Goal: Information Seeking & Learning: Learn about a topic

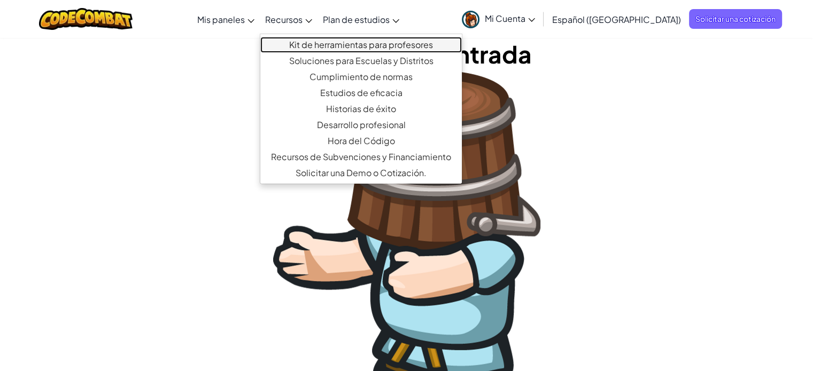
click at [341, 48] on font "Kit de herramientas para profesores" at bounding box center [361, 44] width 144 height 11
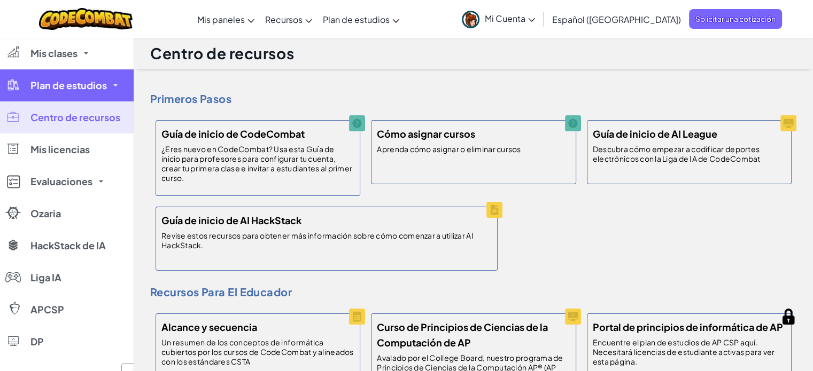
click at [69, 83] on font "Plan de estudios" at bounding box center [68, 85] width 76 height 12
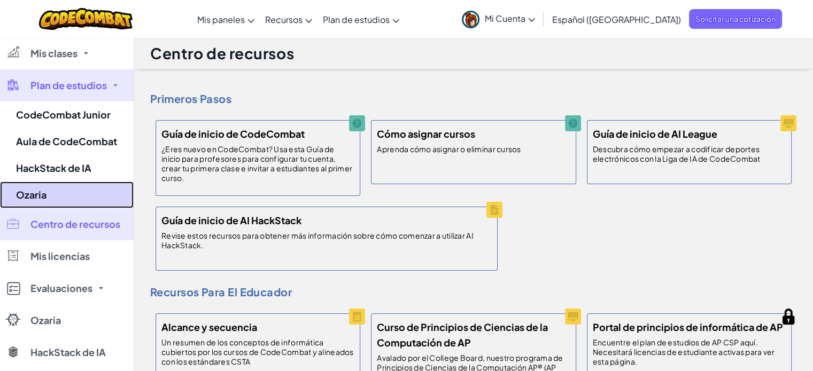
click at [30, 196] on font "Ozaria" at bounding box center [31, 195] width 30 height 12
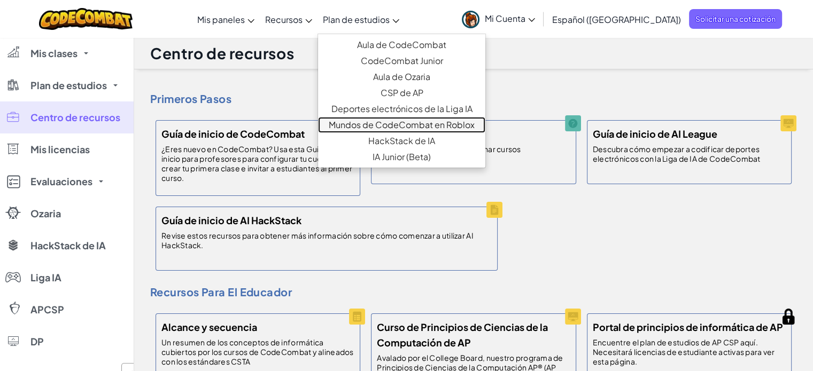
click at [410, 128] on font "Mundos de CodeCombat en Roblox" at bounding box center [402, 124] width 146 height 11
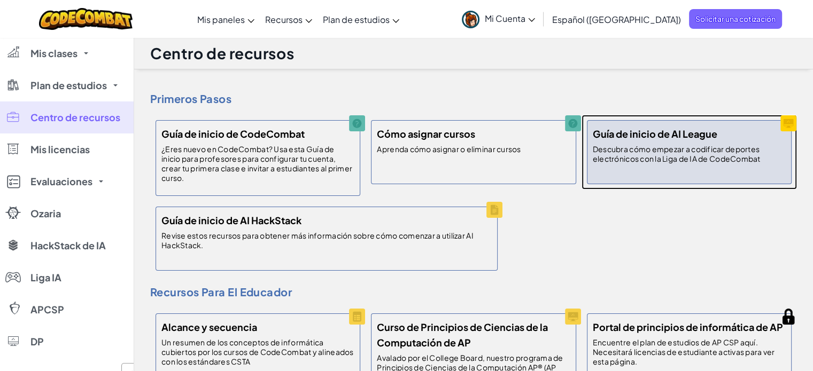
click at [620, 130] on font "Guía de inicio de AI League" at bounding box center [654, 134] width 124 height 12
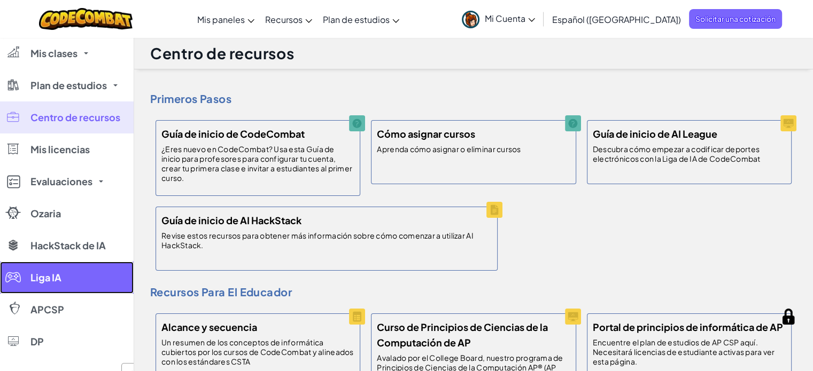
click at [43, 279] on font "Liga IA" at bounding box center [45, 277] width 31 height 12
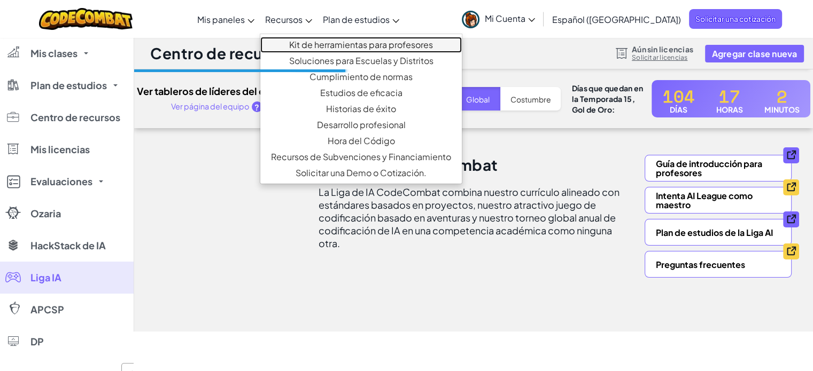
click at [360, 44] on font "Kit de herramientas para profesores" at bounding box center [361, 44] width 144 height 11
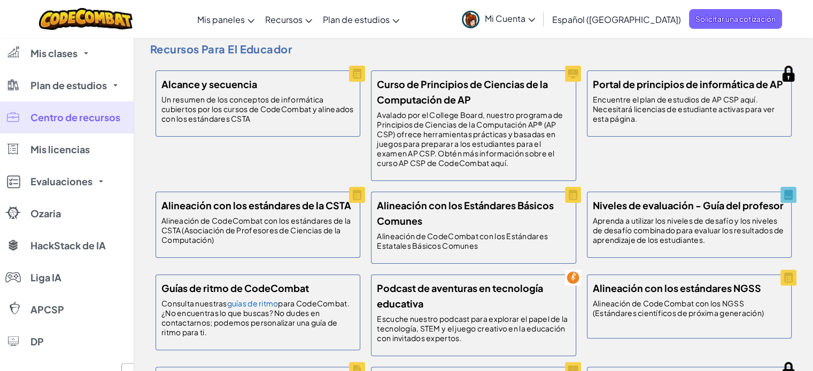
scroll to position [267, 0]
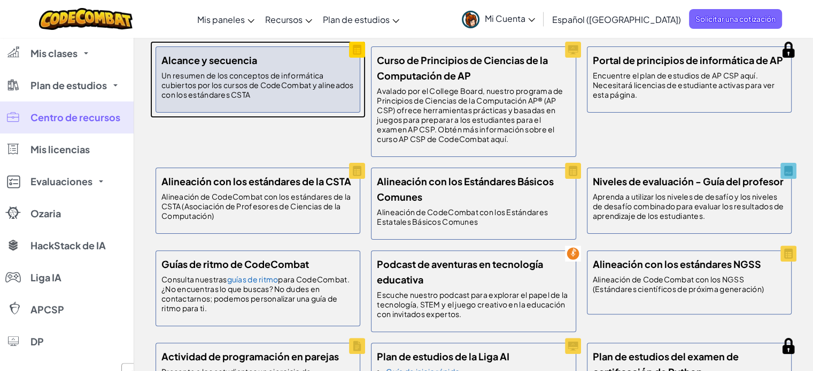
click at [269, 90] on font "Un resumen de los conceptos de informática cubiertos por los cursos de CodeComb…" at bounding box center [257, 85] width 192 height 29
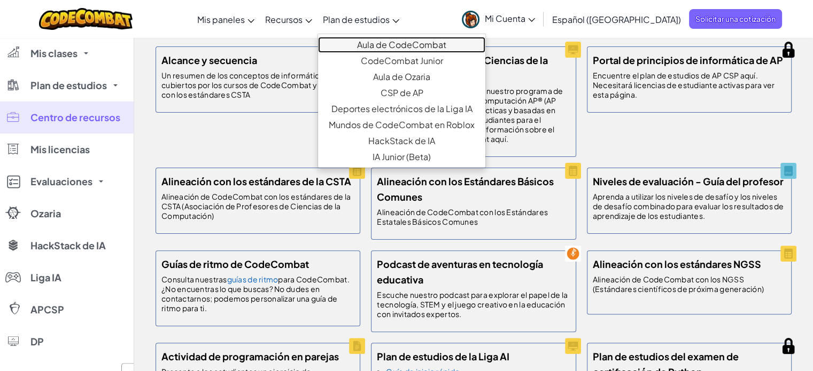
click at [415, 47] on font "Aula de CodeCombat" at bounding box center [401, 44] width 89 height 11
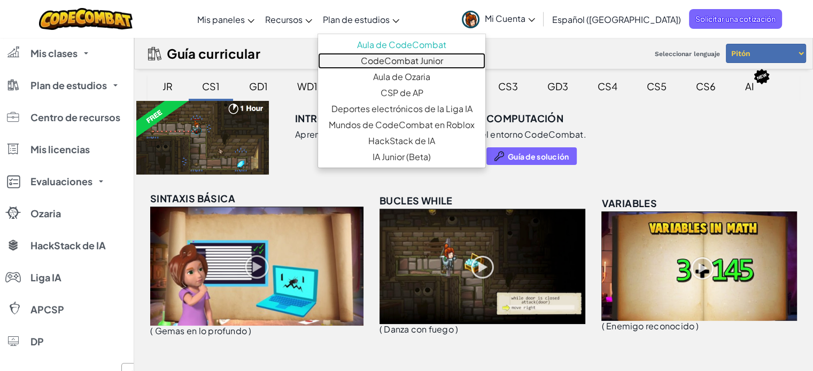
click at [386, 61] on font "CodeCombat Junior" at bounding box center [402, 60] width 82 height 11
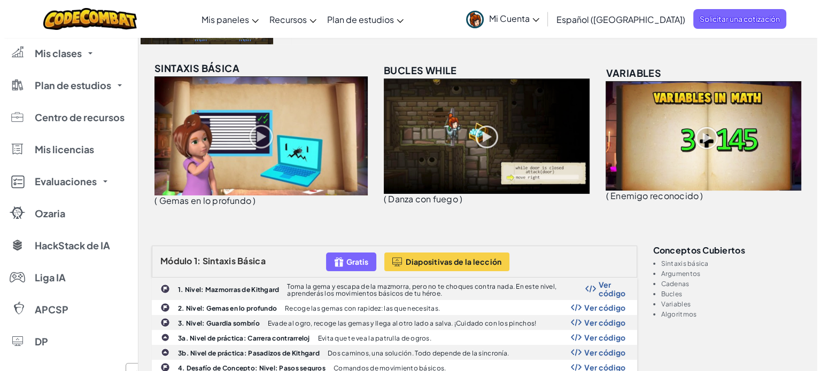
scroll to position [107, 0]
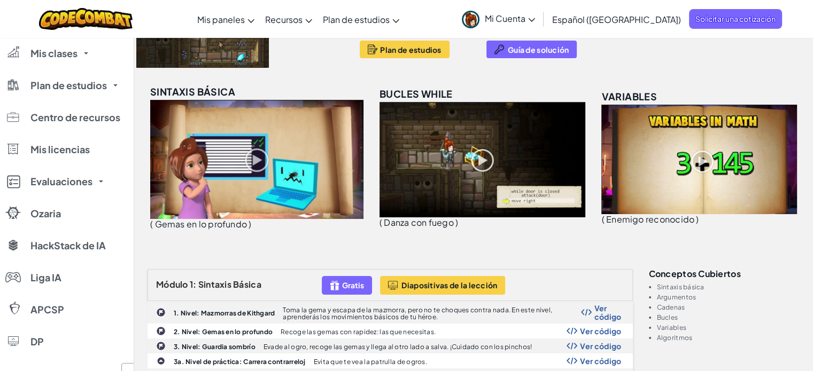
click at [401, 106] on img at bounding box center [482, 159] width 206 height 115
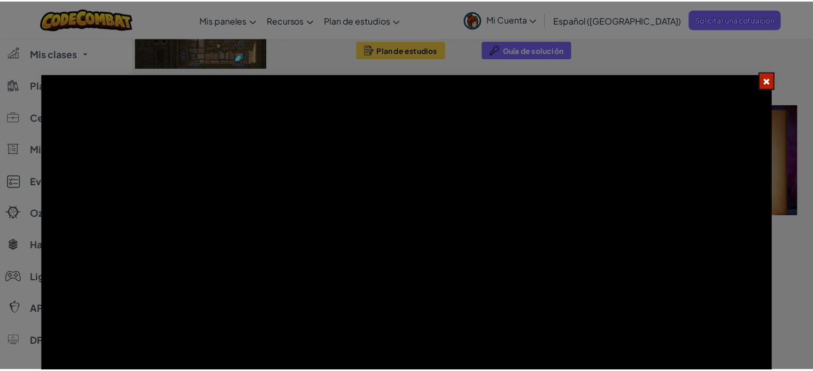
scroll to position [21, 0]
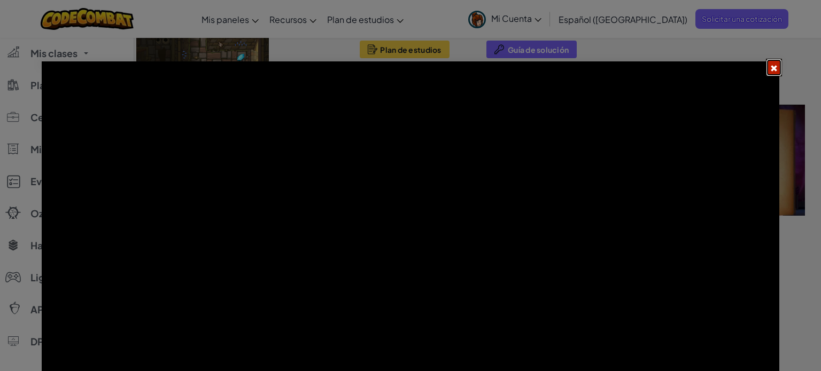
click at [775, 65] on span at bounding box center [773, 68] width 7 height 7
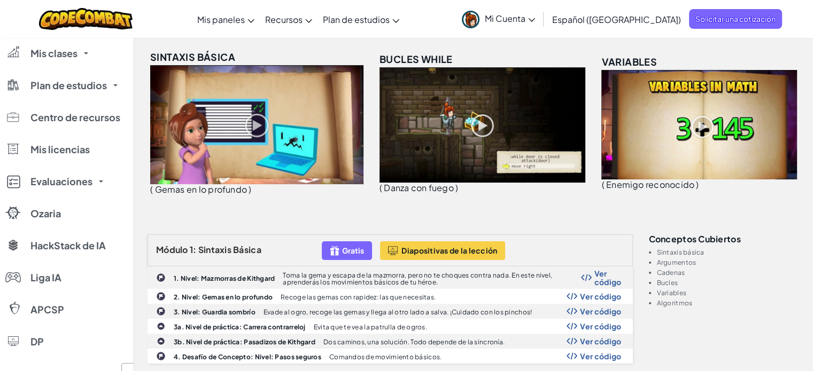
scroll to position [160, 0]
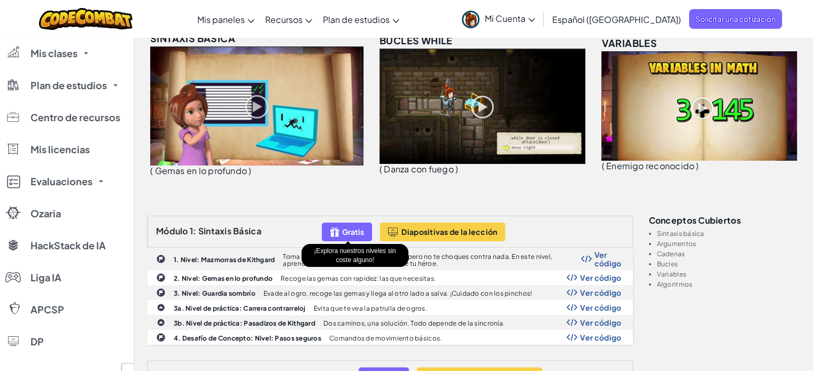
click at [339, 232] on img at bounding box center [335, 232] width 10 height 12
click at [355, 229] on font "Gratis" at bounding box center [353, 232] width 22 height 10
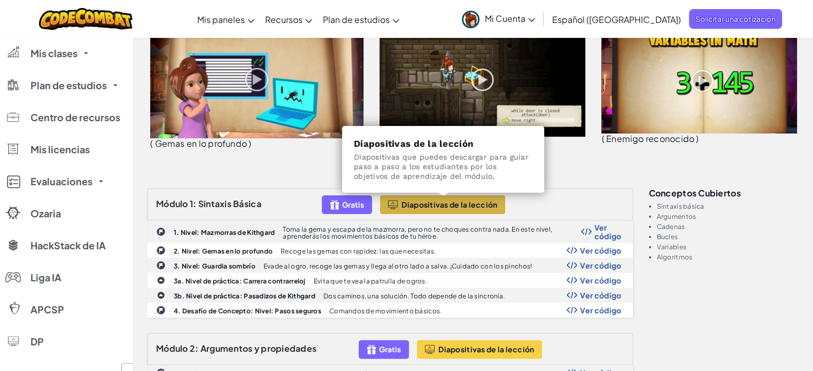
scroll to position [214, 0]
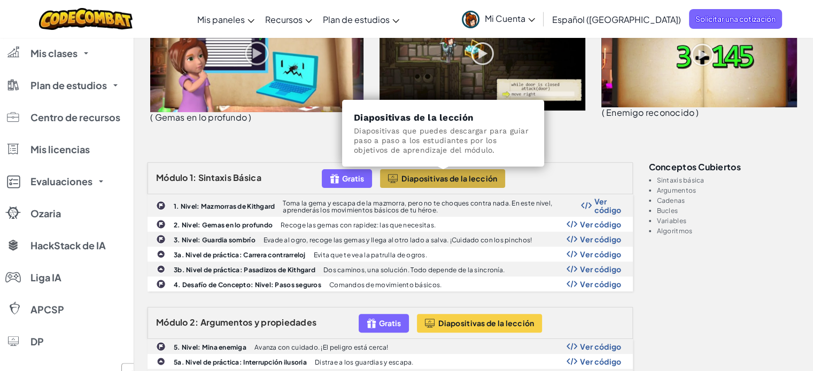
click at [461, 175] on font "Diapositivas de la lección" at bounding box center [449, 179] width 96 height 10
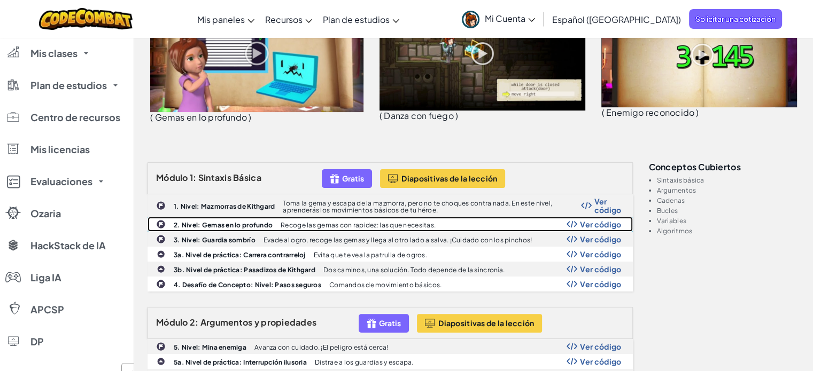
click at [370, 224] on font "Recoge las gemas con rapidez: las que necesitas." at bounding box center [357, 225] width 155 height 8
click at [219, 223] on font "2. Nivel: Gemas en lo profundo" at bounding box center [223, 225] width 99 height 8
click at [609, 223] on font "Ver código" at bounding box center [600, 225] width 41 height 10
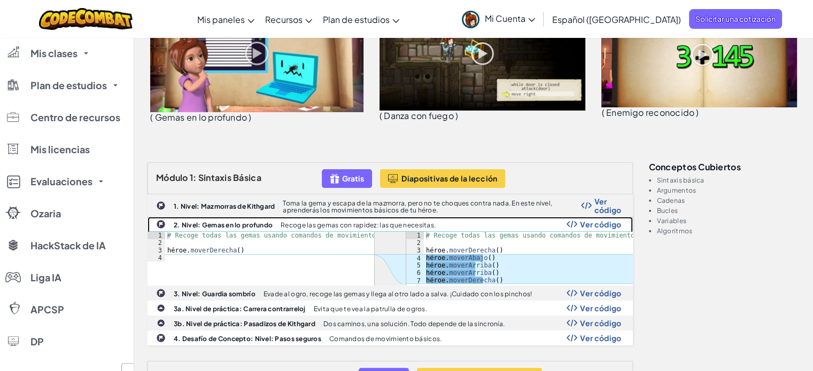
click at [609, 223] on font "Ver código" at bounding box center [600, 225] width 41 height 10
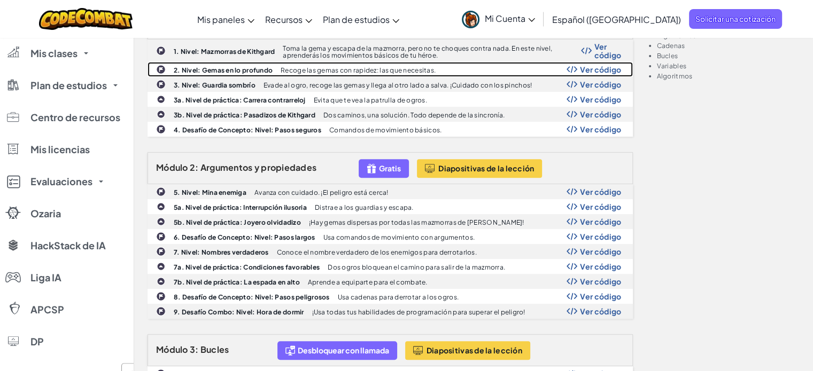
scroll to position [374, 0]
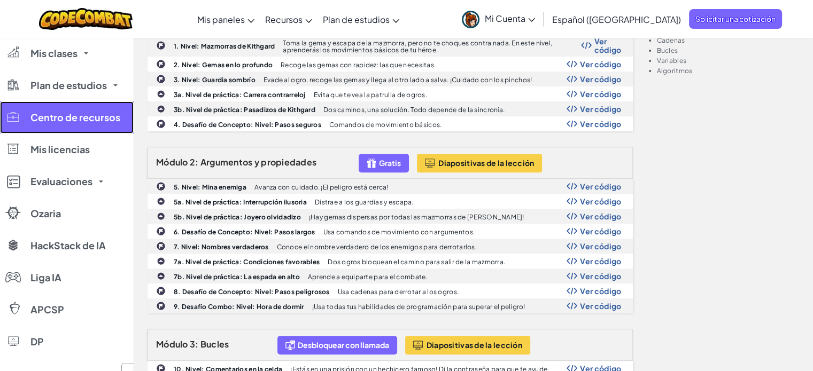
click at [90, 119] on font "Centro de recursos" at bounding box center [75, 117] width 90 height 12
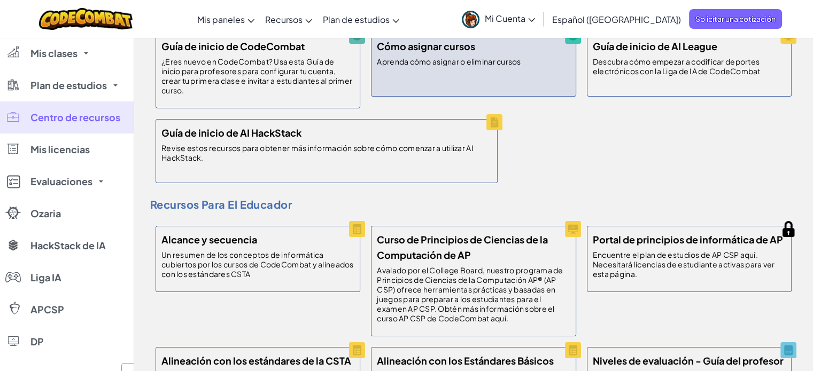
scroll to position [107, 0]
